Goal: Task Accomplishment & Management: Use online tool/utility

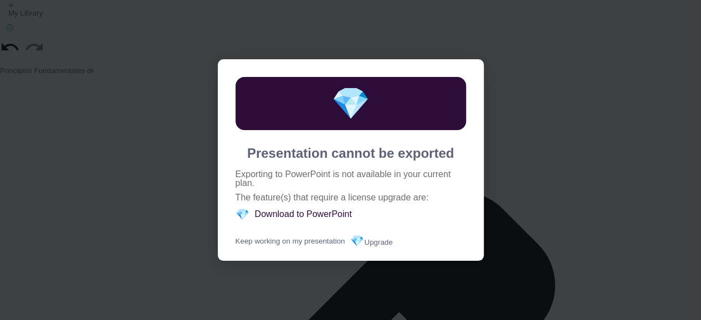
click at [381, 243] on button "💎 Upgrade" at bounding box center [371, 240] width 42 height 13
click at [385, 244] on button "💎 Upgrade" at bounding box center [371, 240] width 42 height 13
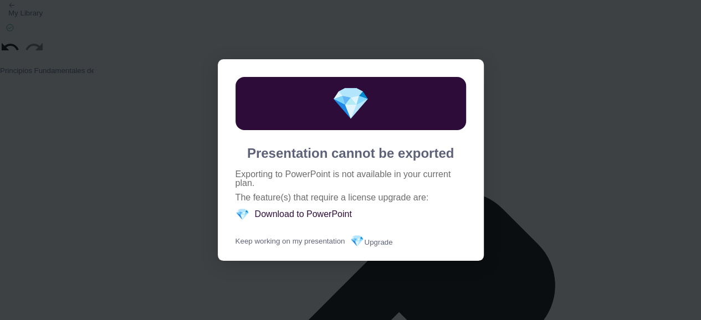
click at [385, 244] on button "💎 Upgrade" at bounding box center [371, 240] width 42 height 13
click at [372, 242] on button "💎 Upgrade" at bounding box center [371, 240] width 42 height 13
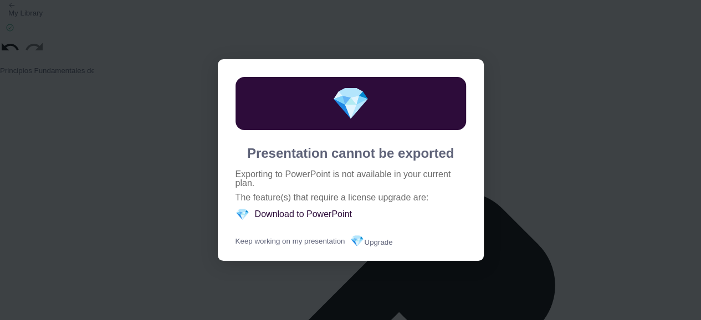
click at [372, 242] on button "💎 Upgrade" at bounding box center [371, 240] width 42 height 13
click at [310, 241] on button "Keep working on my presentation" at bounding box center [290, 240] width 110 height 13
click at [566, 194] on div "💎 Presentation cannot be exported Exporting to PowerPoint is not available in y…" at bounding box center [350, 160] width 701 height 320
click at [382, 240] on button "💎 Upgrade" at bounding box center [371, 240] width 42 height 13
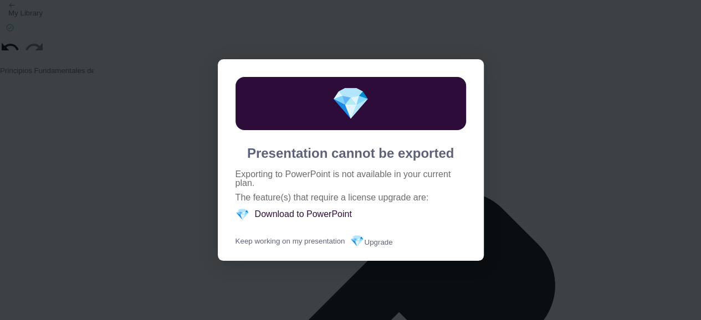
click at [346, 248] on div "Keep working on my presentation 💎 Upgrade" at bounding box center [350, 240] width 230 height 13
click at [366, 240] on button "💎 Upgrade" at bounding box center [371, 240] width 42 height 13
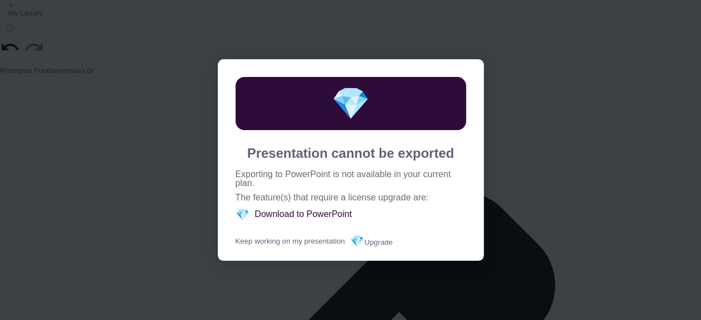
click at [366, 240] on button "💎 Upgrade" at bounding box center [371, 240] width 42 height 13
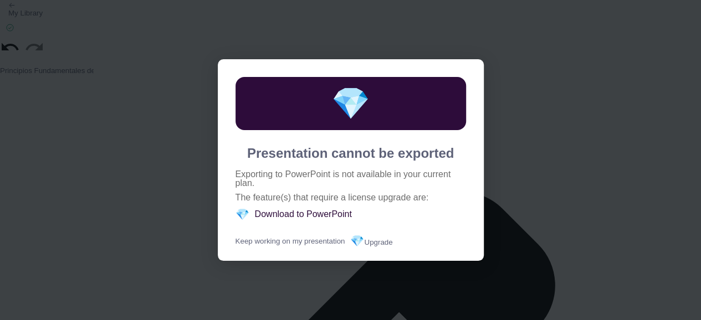
click at [427, 162] on div "💎 Presentation cannot be exported Exporting to PowerPoint is not available in y…" at bounding box center [351, 160] width 266 height 202
click at [612, 155] on div "💎 Presentation cannot be exported Exporting to PowerPoint is not available in y…" at bounding box center [350, 160] width 701 height 320
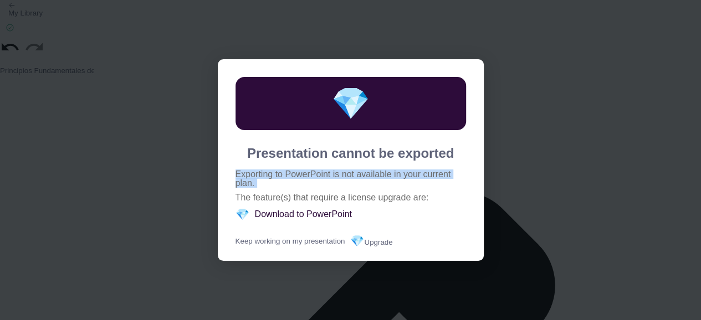
click at [612, 155] on div "💎 Presentation cannot be exported Exporting to PowerPoint is not available in y…" at bounding box center [350, 160] width 701 height 320
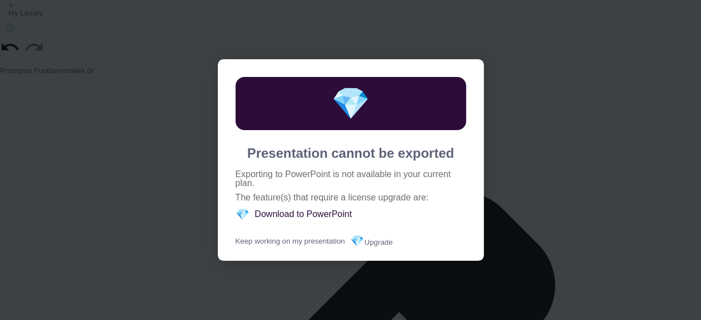
click at [385, 248] on button "💎 Upgrade" at bounding box center [371, 240] width 42 height 13
click at [383, 242] on button "💎 Upgrade" at bounding box center [371, 240] width 42 height 13
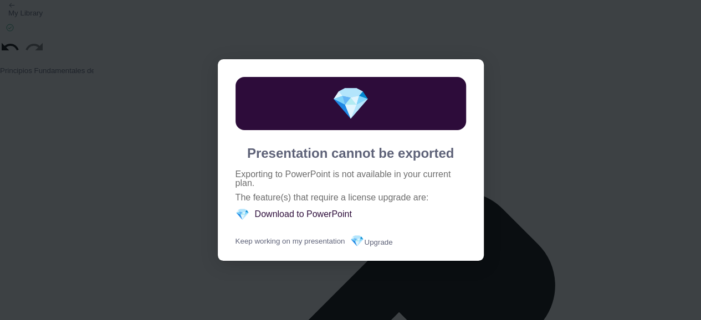
click at [383, 242] on button "💎 Upgrade" at bounding box center [371, 240] width 42 height 13
click at [372, 40] on div "💎 Presentation cannot be exported Exporting to PowerPoint is not available in y…" at bounding box center [350, 160] width 701 height 320
click at [559, 101] on div "💎 Presentation cannot be exported Exporting to PowerPoint is not available in y…" at bounding box center [350, 160] width 701 height 320
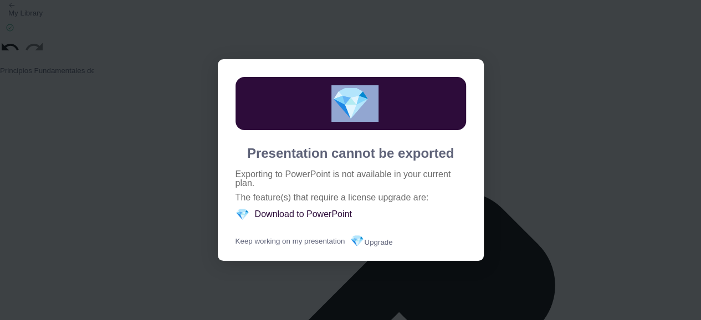
click at [559, 101] on div "💎 Presentation cannot be exported Exporting to PowerPoint is not available in y…" at bounding box center [350, 160] width 701 height 320
click at [322, 241] on button "Keep working on my presentation" at bounding box center [290, 240] width 110 height 13
click at [290, 242] on button "Keep working on my presentation" at bounding box center [290, 240] width 110 height 13
click at [259, 243] on button "Keep working on my presentation" at bounding box center [290, 240] width 110 height 13
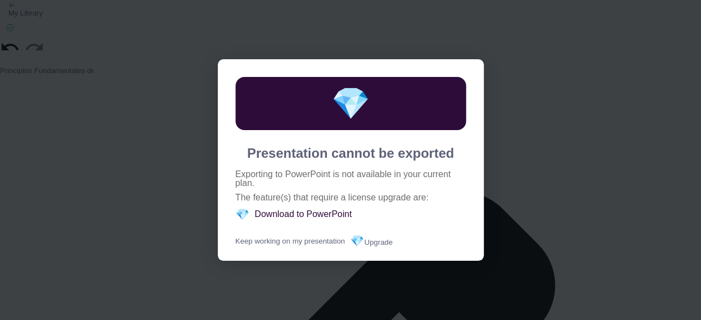
click at [259, 243] on button "Keep working on my presentation" at bounding box center [290, 240] width 110 height 13
click at [570, 86] on div "💎 Presentation cannot be exported Exporting to PowerPoint is not available in y…" at bounding box center [350, 160] width 701 height 320
